Goal: Task Accomplishment & Management: Use online tool/utility

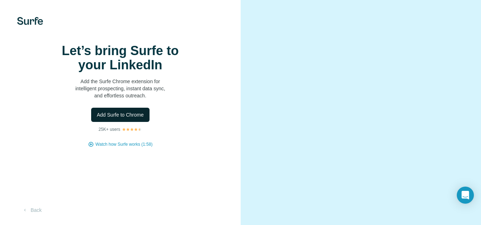
click at [118, 118] on span "Add Surfe to Chrome" at bounding box center [120, 114] width 47 height 7
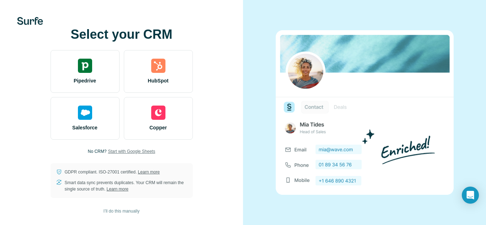
click at [139, 151] on span "Start with Google Sheets" at bounding box center [131, 151] width 47 height 6
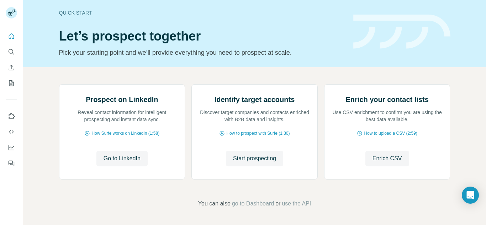
scroll to position [43, 0]
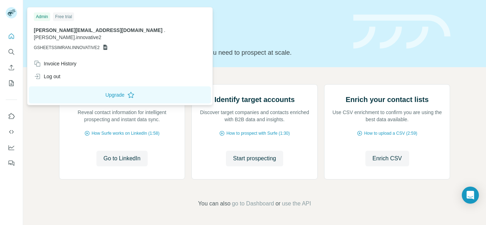
click at [74, 44] on span "GSHEETSSIMRAN.INNOVATIVE2" at bounding box center [67, 47] width 66 height 6
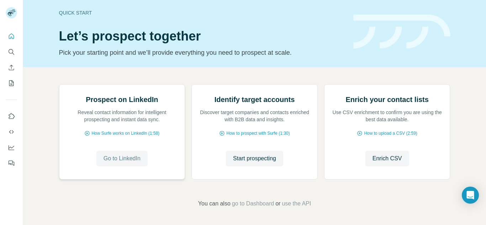
click at [126, 163] on span "Go to LinkedIn" at bounding box center [122, 158] width 37 height 9
click at [256, 162] on span "Start prospecting" at bounding box center [254, 158] width 43 height 9
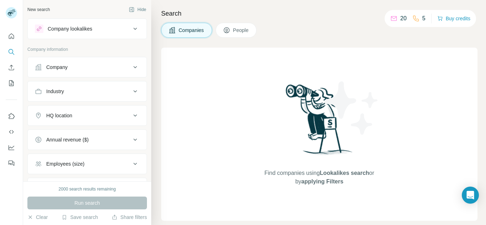
click at [391, 18] on icon at bounding box center [393, 18] width 7 height 7
click at [10, 36] on icon "Quick start" at bounding box center [11, 36] width 7 height 7
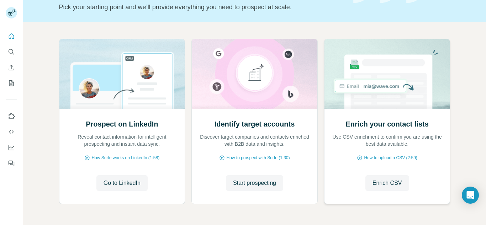
scroll to position [74, 0]
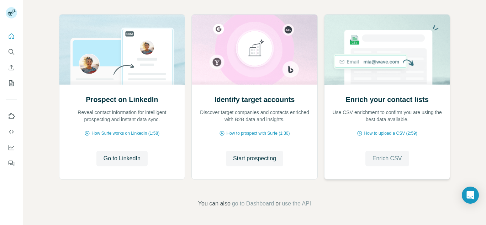
click at [392, 154] on span "Enrich CSV" at bounding box center [388, 158] width 30 height 9
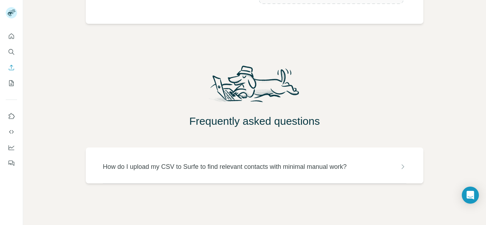
scroll to position [48, 0]
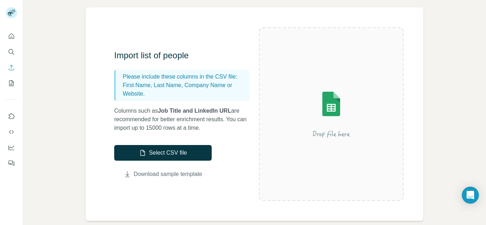
click at [166, 174] on link "Download sample template" at bounding box center [168, 174] width 69 height 9
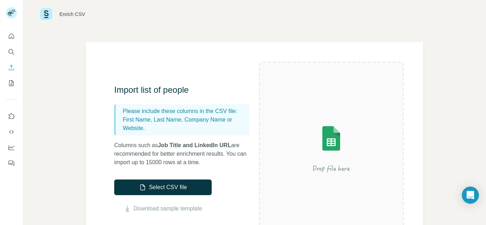
scroll to position [0, 0]
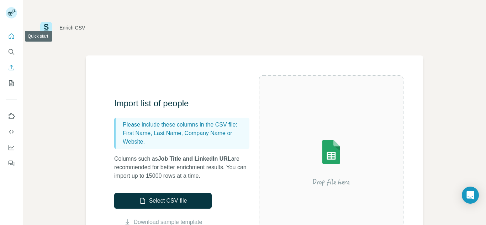
click at [11, 34] on icon "Quick start" at bounding box center [11, 35] width 5 height 5
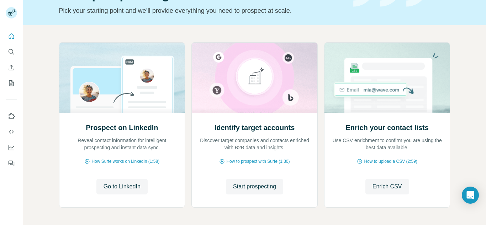
scroll to position [74, 0]
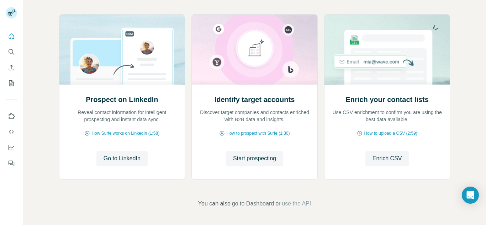
click at [251, 205] on span "go to Dashboard" at bounding box center [253, 204] width 42 height 9
click at [270, 133] on span "How to prospect with Surfe (1:30)" at bounding box center [257, 133] width 63 height 6
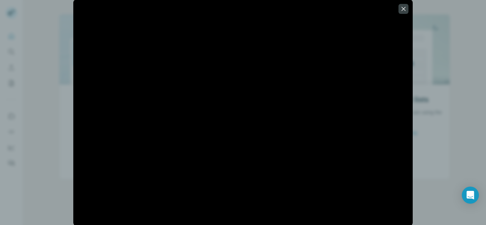
click at [433, 50] on div at bounding box center [243, 112] width 486 height 225
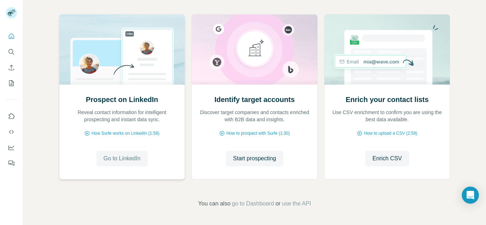
click at [118, 161] on span "Go to LinkedIn" at bounding box center [122, 158] width 37 height 9
click at [112, 135] on span "How Surfe works on LinkedIn (1:58)" at bounding box center [125, 133] width 68 height 6
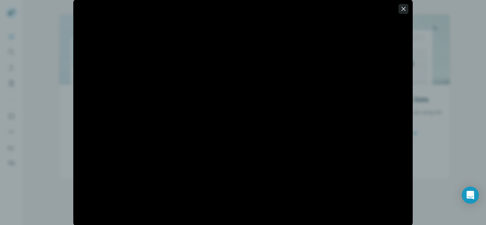
click at [406, 8] on icon "button" at bounding box center [403, 8] width 7 height 7
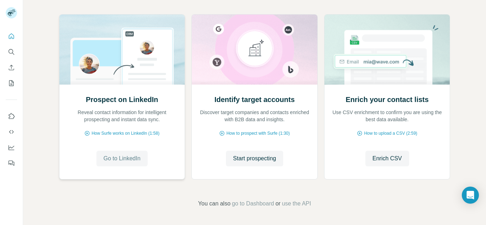
click at [126, 160] on span "Go to LinkedIn" at bounding box center [122, 158] width 37 height 9
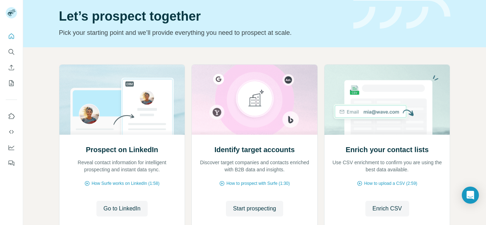
scroll to position [0, 0]
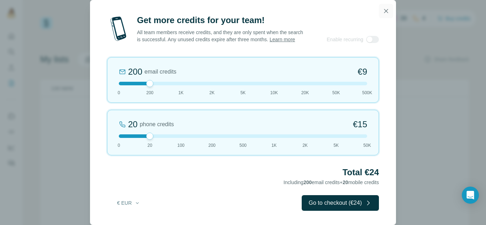
click at [389, 9] on icon "button" at bounding box center [385, 10] width 7 height 7
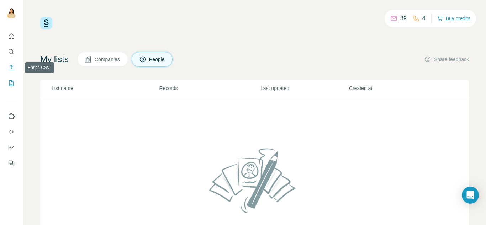
click at [11, 65] on icon "Enrich CSV" at bounding box center [11, 67] width 7 height 7
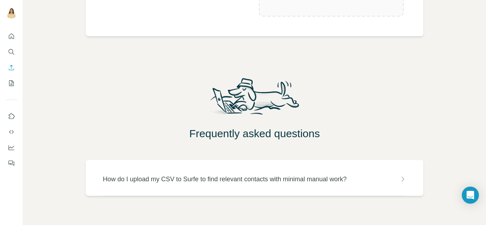
scroll to position [245, 0]
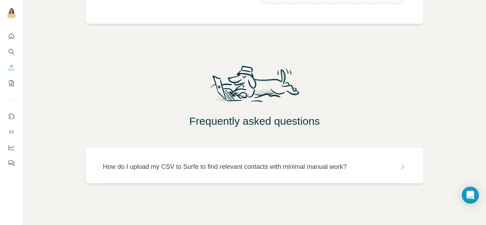
click at [215, 173] on div "How do I upload my CSV to Surfe to find relevant contacts with minimal manual w…" at bounding box center [254, 166] width 303 height 36
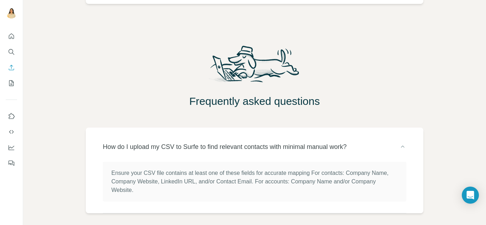
scroll to position [294, 0]
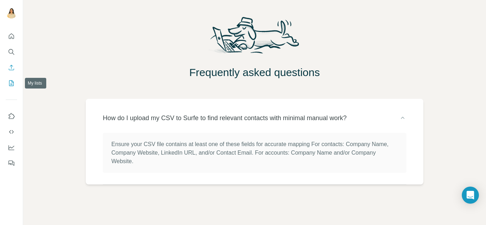
click at [10, 89] on button "My lists" at bounding box center [11, 83] width 11 height 13
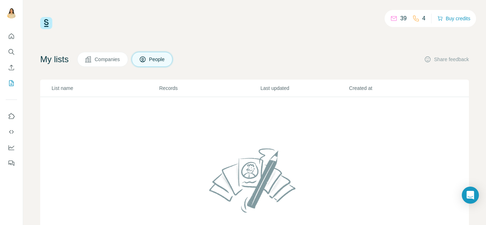
click at [65, 89] on p "List name" at bounding box center [105, 88] width 107 height 7
click at [170, 87] on p "Records" at bounding box center [209, 88] width 101 height 7
click at [10, 147] on icon "Dashboard" at bounding box center [11, 147] width 7 height 7
